Goal: Find specific page/section: Find specific page/section

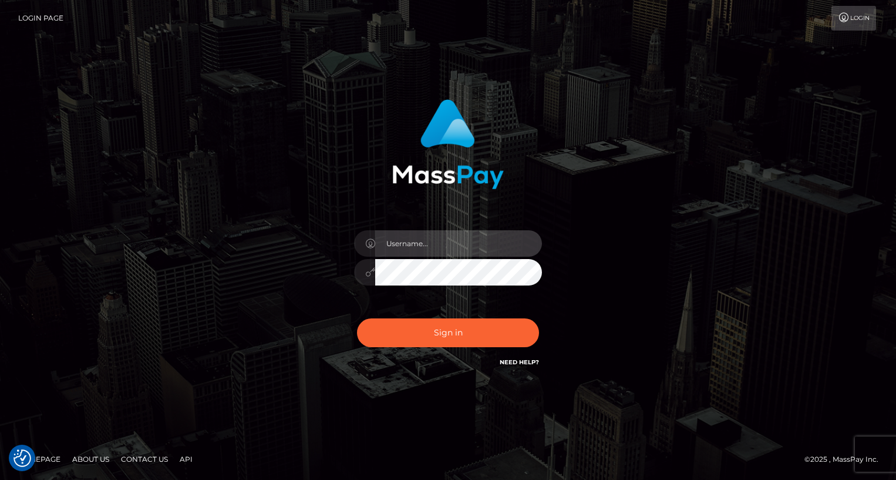
click at [425, 244] on input "text" at bounding box center [458, 243] width 167 height 26
type input "oli.fanvue"
click at [459, 246] on input "text" at bounding box center [458, 243] width 167 height 26
type input "oli.fanvue"
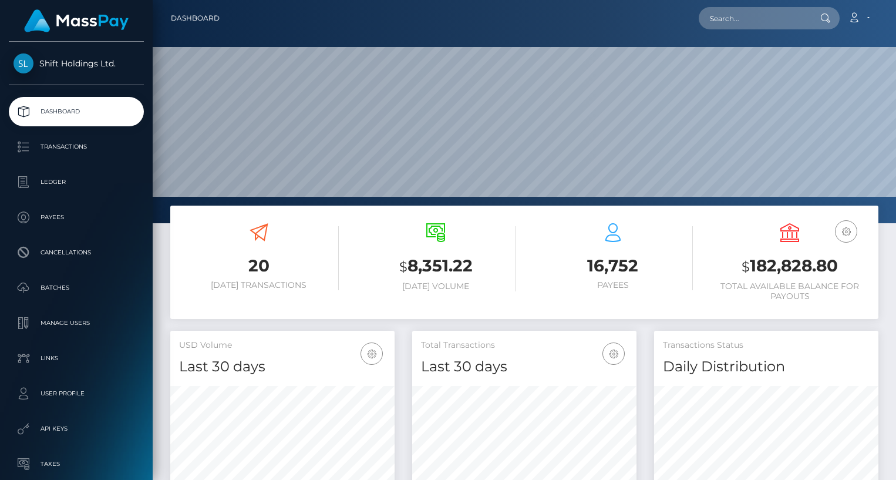
scroll to position [208, 224]
click at [749, 17] on input "text" at bounding box center [754, 18] width 110 height 22
paste input "[EMAIL_ADDRESS][DOMAIN_NAME]"
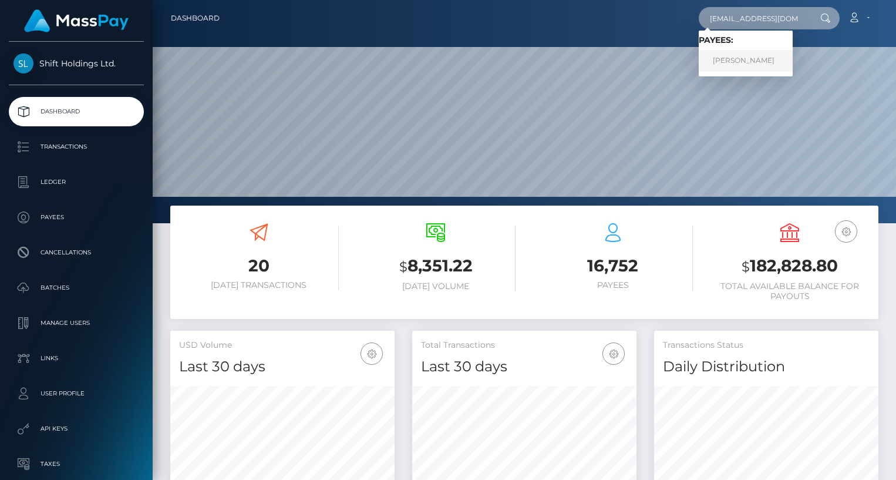
type input "[EMAIL_ADDRESS][DOMAIN_NAME]"
click at [743, 56] on link "STEFANO GALBUSERA" at bounding box center [746, 61] width 94 height 22
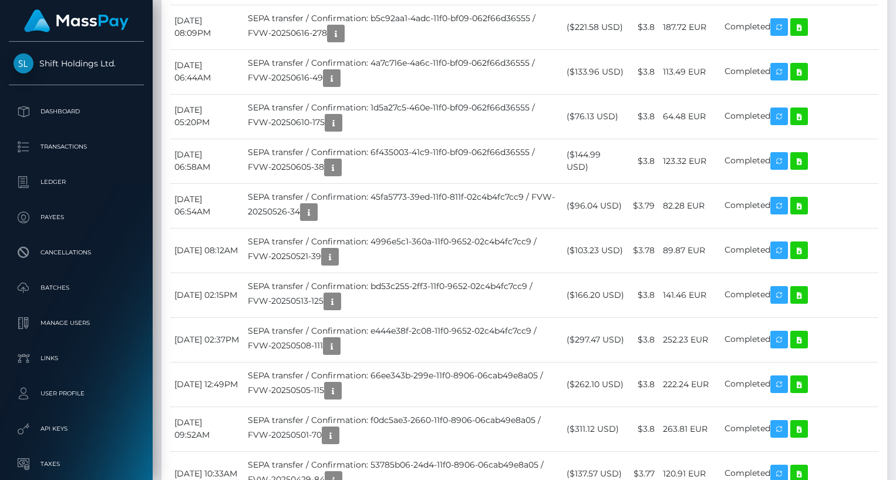
scroll to position [2892, 0]
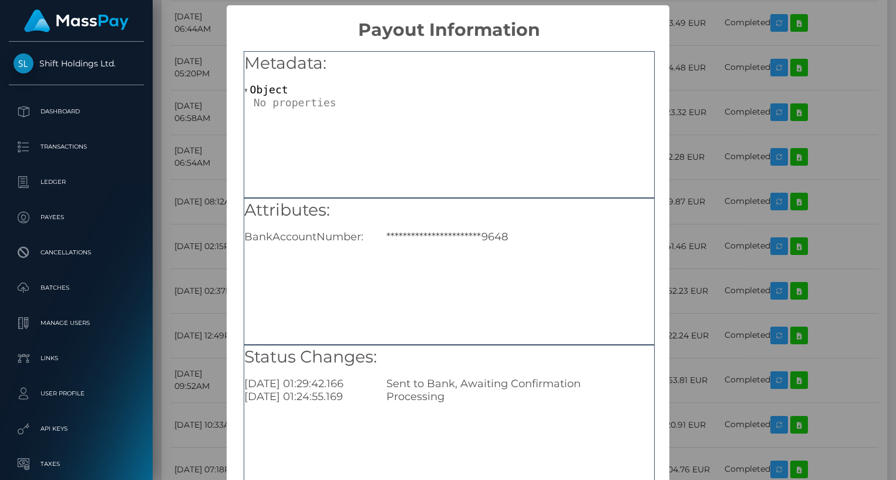
click at [727, 225] on div "**********" at bounding box center [448, 240] width 896 height 480
